Goal: Find specific page/section: Find specific page/section

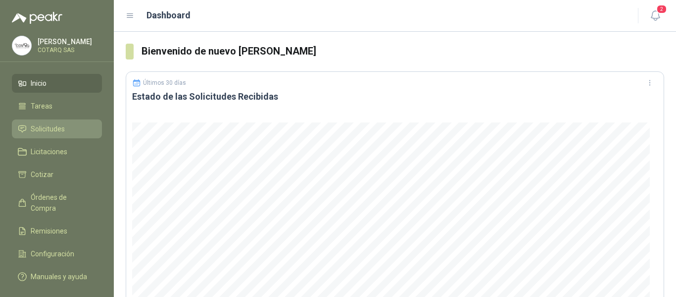
click at [43, 132] on span "Solicitudes" at bounding box center [48, 128] width 34 height 11
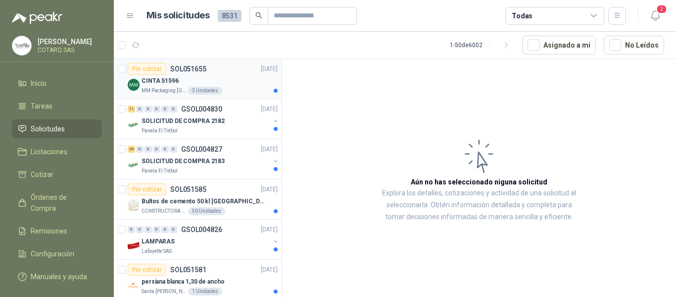
click at [181, 91] on p "MM Packaging [GEOGRAPHIC_DATA]" at bounding box center [164, 91] width 45 height 8
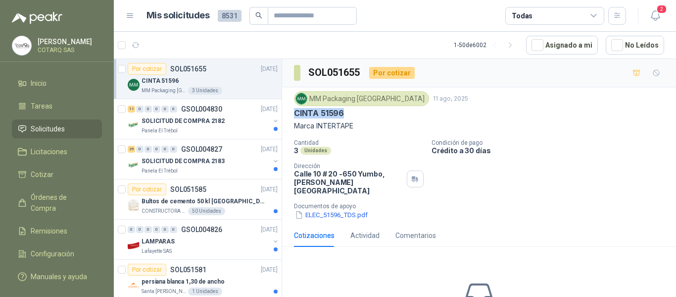
drag, startPoint x: 295, startPoint y: 63, endPoint x: 342, endPoint y: 118, distance: 72.7
click at [342, 118] on p "CINTA 51596" at bounding box center [319, 113] width 50 height 10
copy p "CINTA 51596"
